Goal: Find specific page/section: Find specific page/section

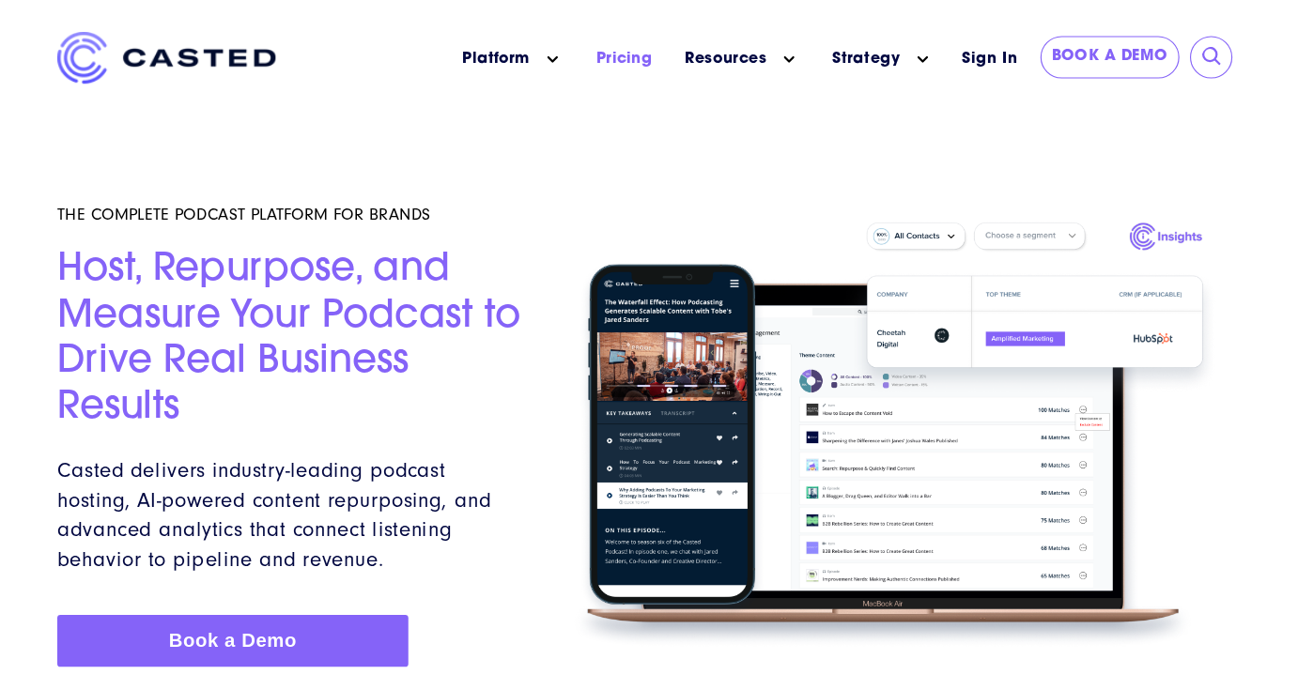
click at [639, 59] on link "Pricing" at bounding box center [631, 52] width 51 height 20
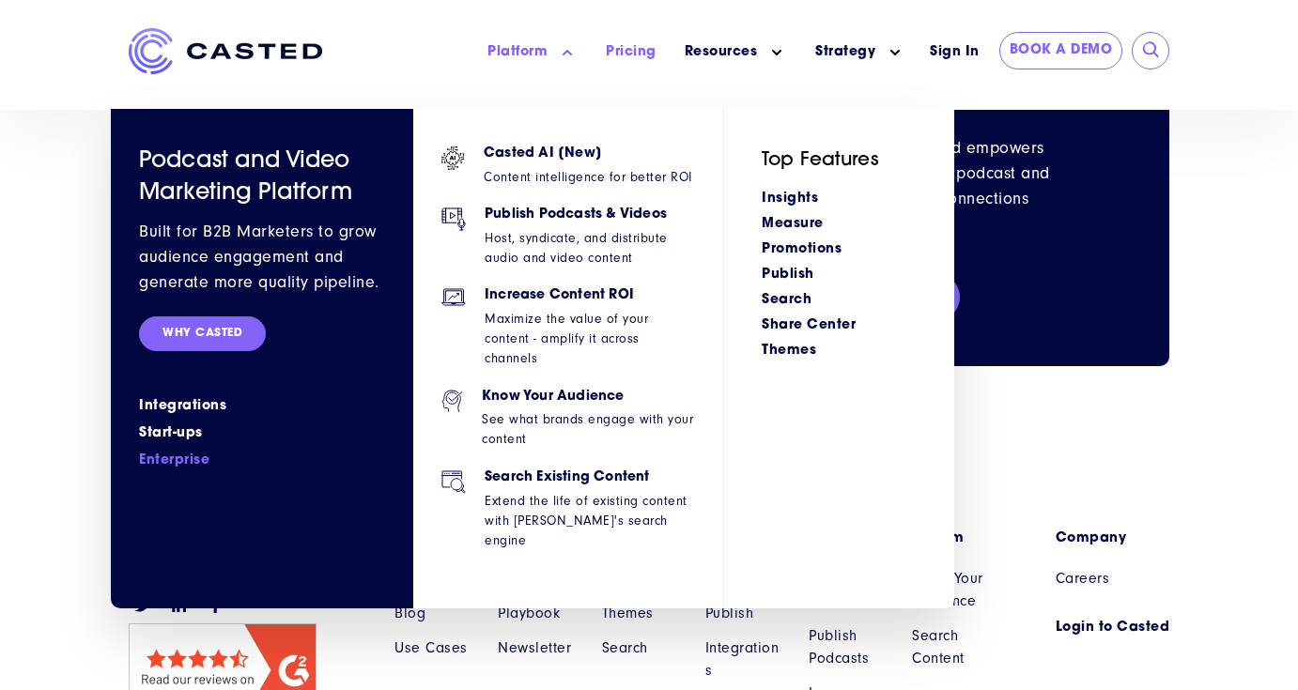
scroll to position [2247, 0]
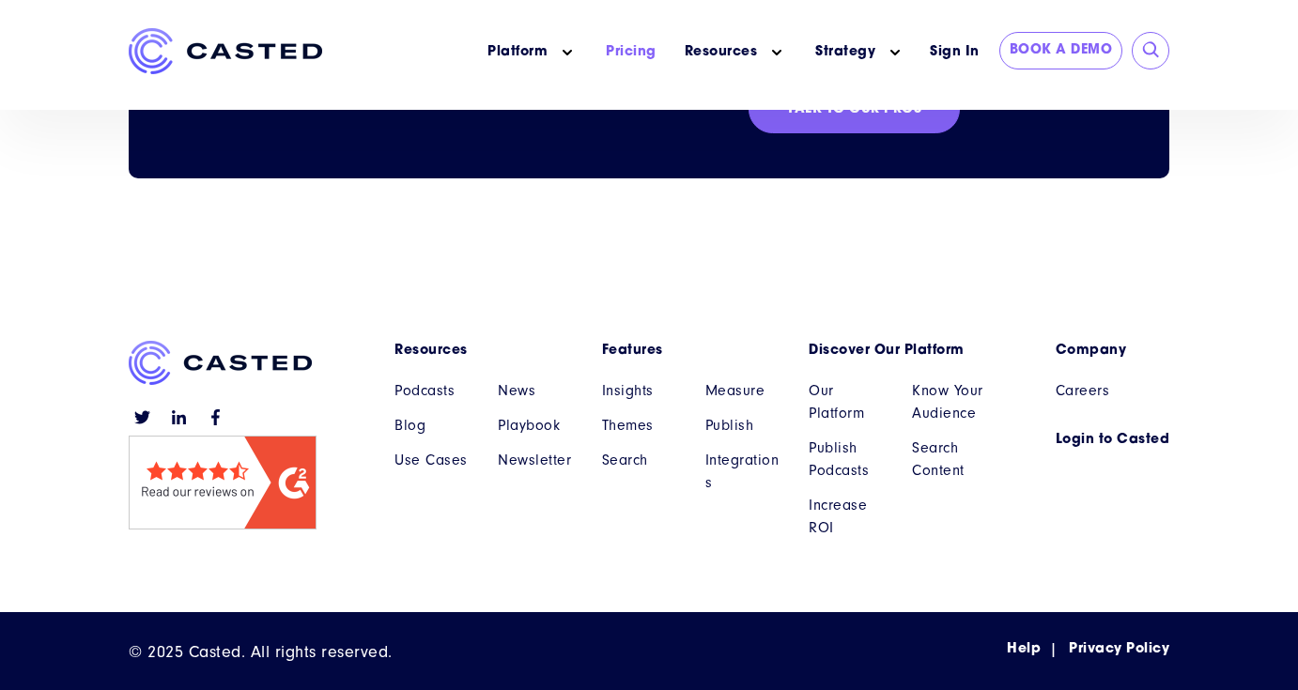
click at [95, 554] on div "Follow us on Twitter Follow us on LinkedIn Follow us on Facebook Resources Show…" at bounding box center [649, 454] width 1298 height 316
click at [1092, 392] on link "Careers" at bounding box center [1113, 390] width 115 height 23
